Goal: Navigation & Orientation: Understand site structure

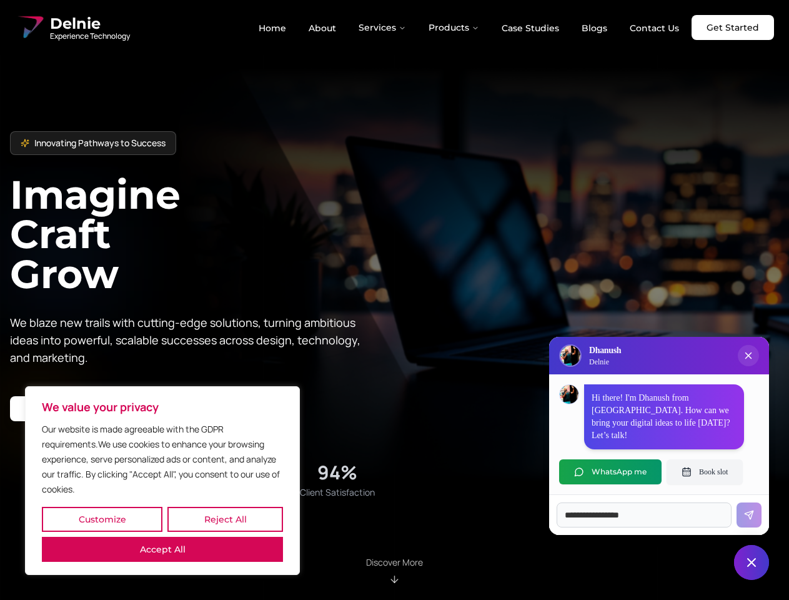
click at [102, 519] on button "Customize" at bounding box center [102, 519] width 121 height 25
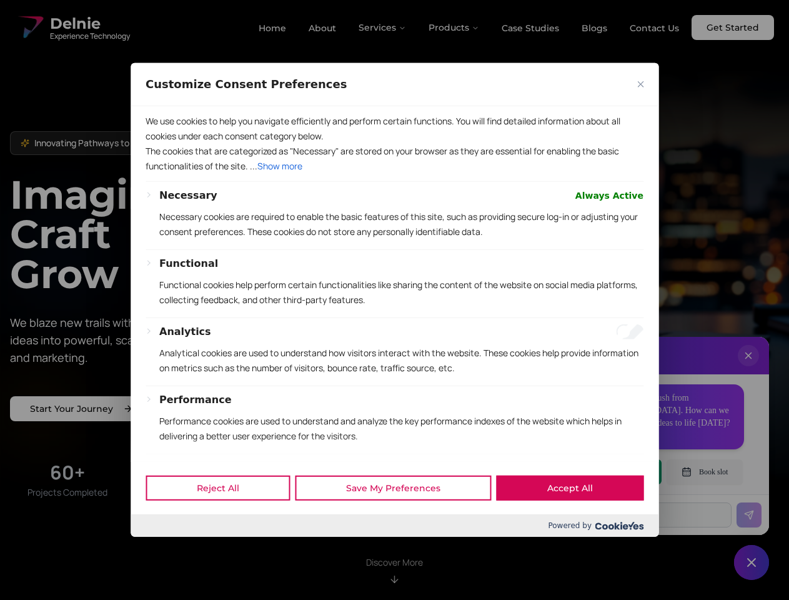
click at [225, 519] on div at bounding box center [394, 300] width 789 height 600
click at [162, 144] on p "We use cookies to help you navigate efficiently and perform certain functions. …" at bounding box center [395, 129] width 498 height 30
click at [394, 174] on p "The cookies that are categorized as "Necessary" are stored on your browser as t…" at bounding box center [395, 159] width 498 height 30
click at [383, 27] on div at bounding box center [394, 300] width 789 height 600
click at [454, 27] on div at bounding box center [394, 300] width 789 height 600
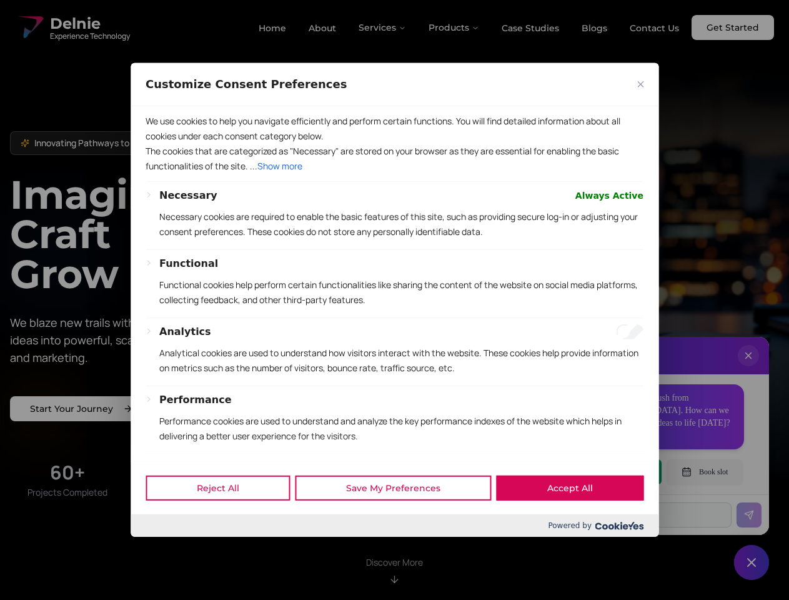
click at [748, 368] on div at bounding box center [394, 300] width 789 height 600
click at [610, 472] on div "Reject All Save My Preferences Accept All" at bounding box center [395, 487] width 528 height 53
click at [705, 472] on div at bounding box center [394, 300] width 789 height 600
click at [751, 562] on div at bounding box center [394, 300] width 789 height 600
